Goal: Book appointment/travel/reservation

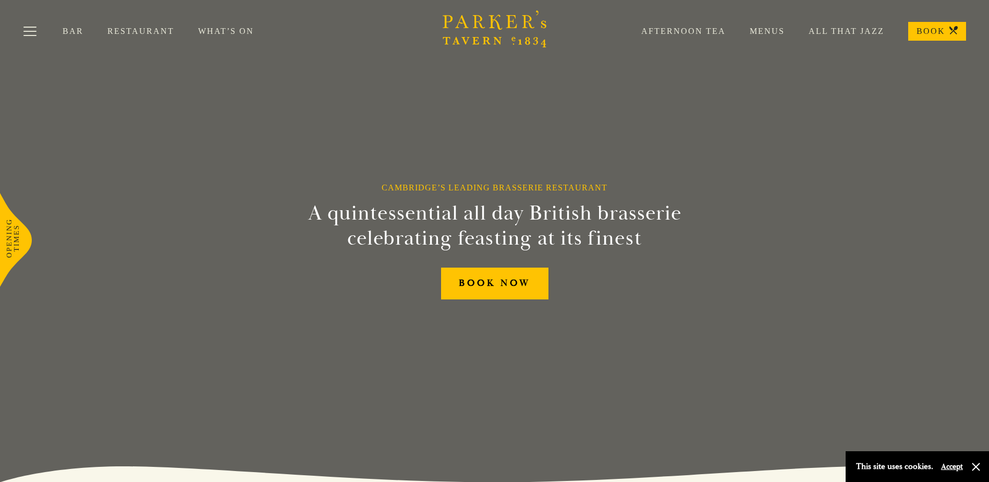
click at [686, 27] on link "Afternoon Tea" at bounding box center [672, 31] width 108 height 10
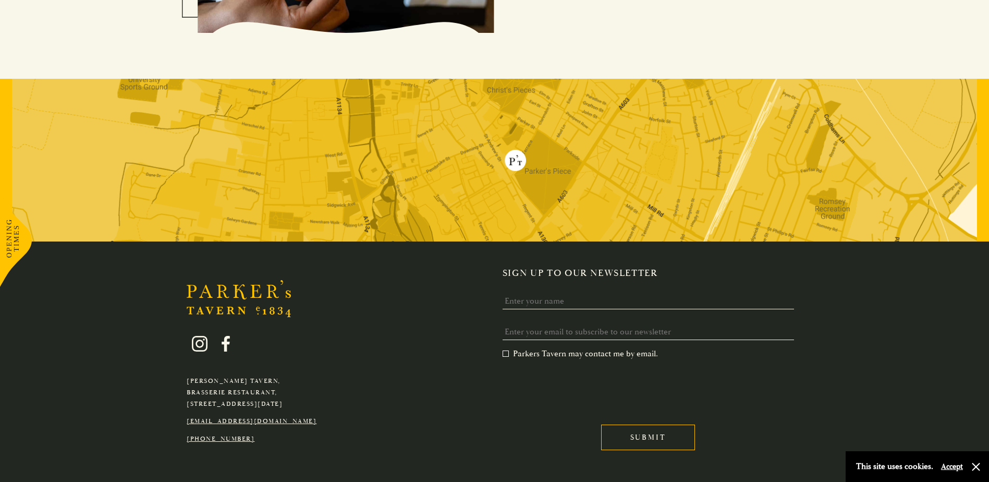
scroll to position [1381, 0]
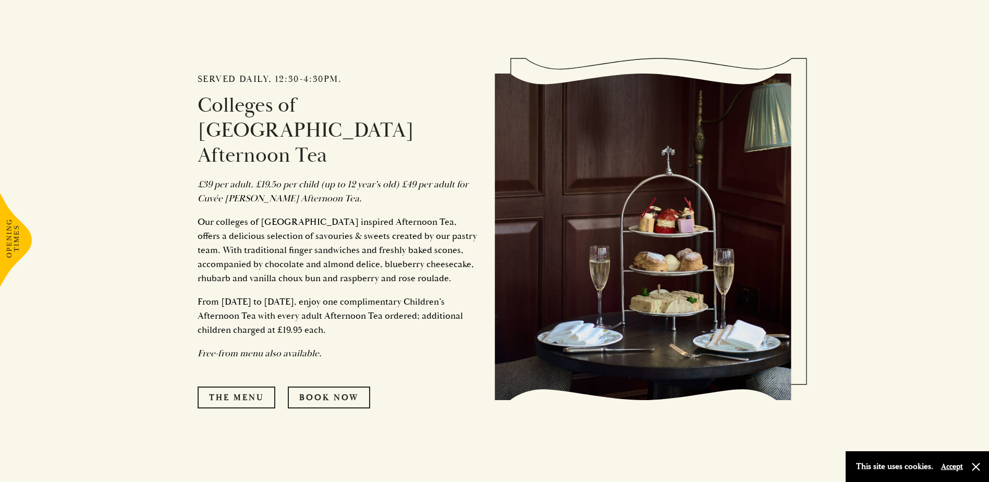
scroll to position [626, 0]
